Goal: Transaction & Acquisition: Purchase product/service

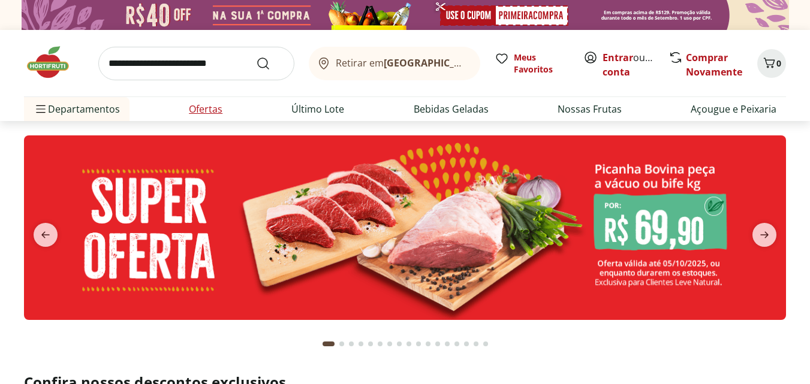
click at [214, 110] on link "Ofertas" at bounding box center [206, 109] width 34 height 14
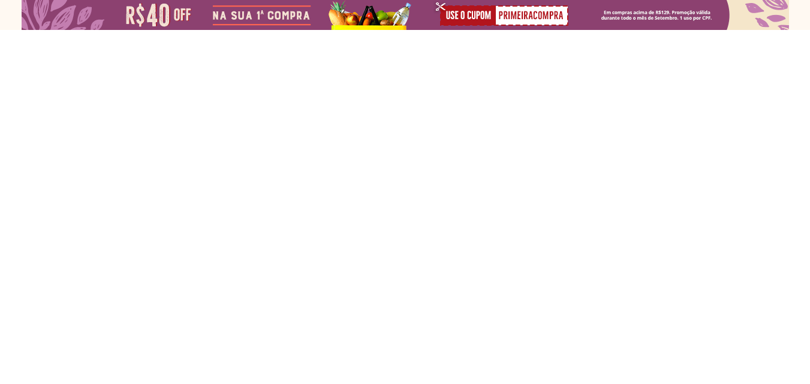
select select "**********"
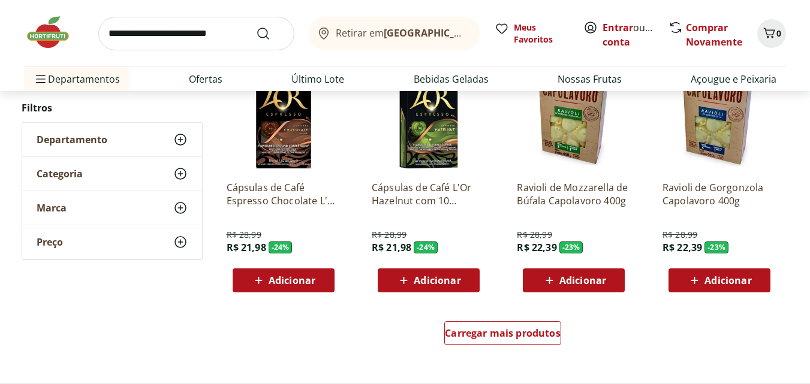
scroll to position [692, 0]
